Goal: Transaction & Acquisition: Purchase product/service

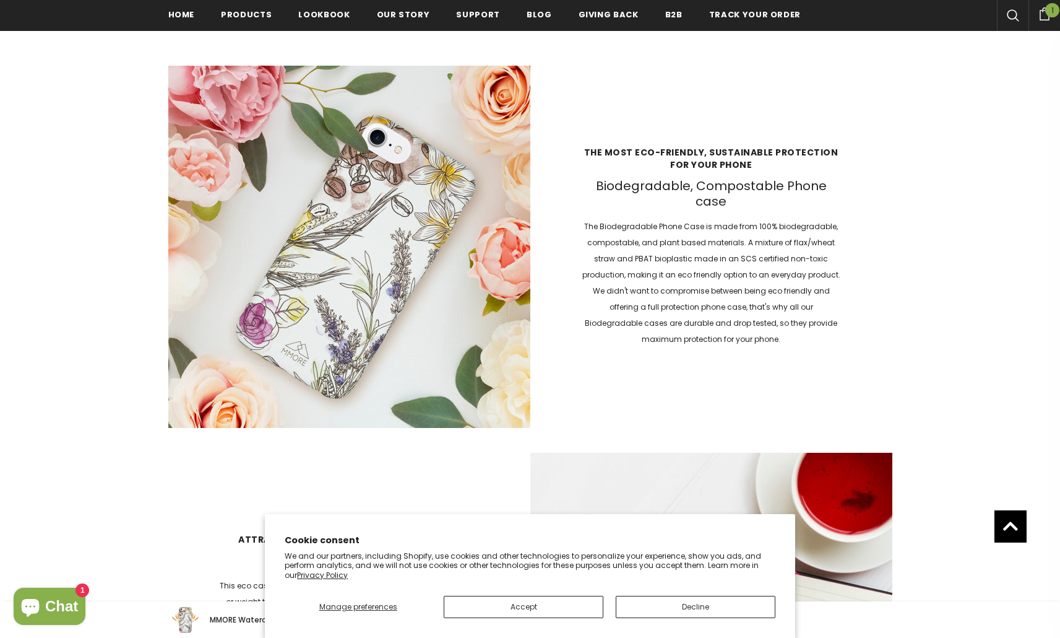
scroll to position [1913, 0]
